Goal: Find specific page/section: Find specific page/section

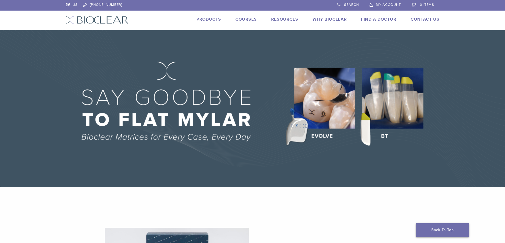
click at [447, 232] on link "Back To Top" at bounding box center [442, 231] width 53 height 14
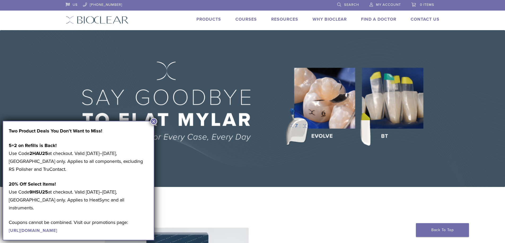
click at [385, 17] on link "Find A Doctor" at bounding box center [378, 19] width 35 height 5
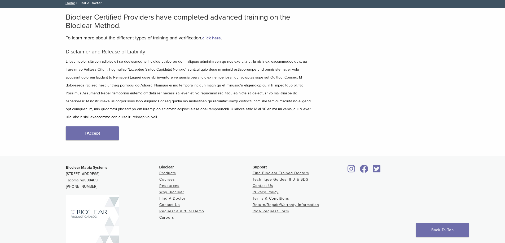
scroll to position [64, 0]
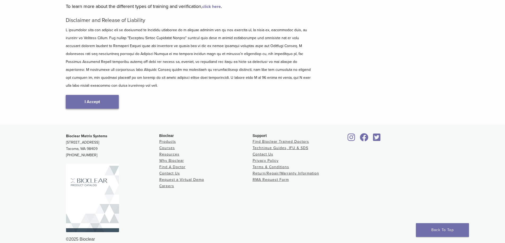
click at [89, 95] on link "I Accept" at bounding box center [92, 102] width 53 height 14
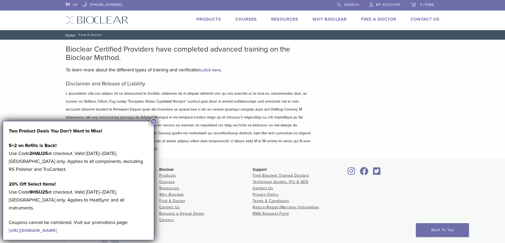
click at [154, 121] on button "×" at bounding box center [153, 121] width 7 height 7
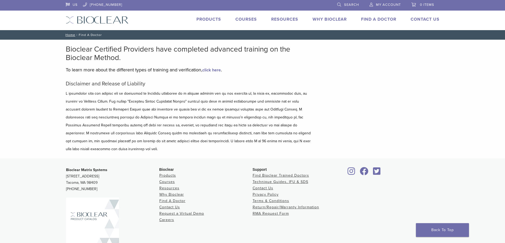
click at [381, 18] on link "Find A Doctor" at bounding box center [378, 19] width 35 height 5
